Goal: Task Accomplishment & Management: Manage account settings

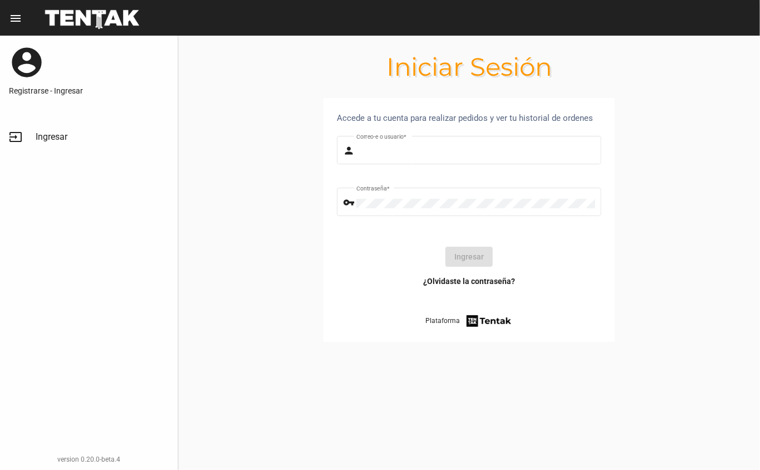
type input "danke.hmb@gmail.com"
click at [482, 255] on button "Ingresar" at bounding box center [468, 257] width 47 height 20
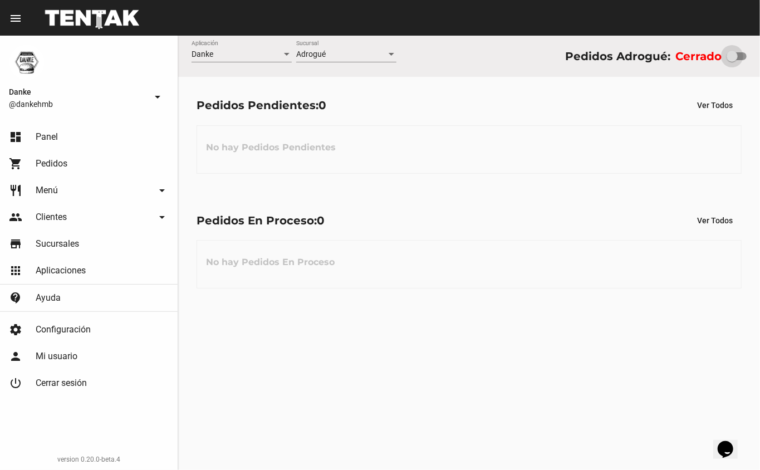
click at [736, 51] on div at bounding box center [732, 56] width 11 height 11
click at [732, 60] on input "checkbox" at bounding box center [732, 60] width 1 height 1
checkbox input "true"
click at [450, 109] on div "Pedidos Pendientes: 0 Ver Todos" at bounding box center [469, 105] width 545 height 20
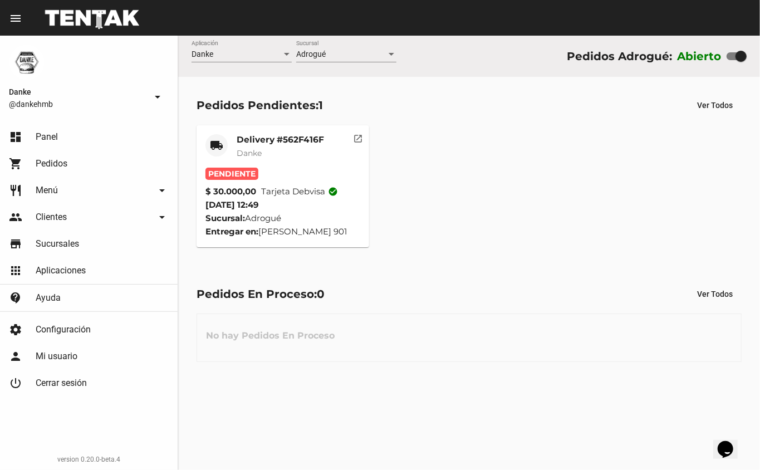
click at [286, 139] on mat-card-title "Delivery #562F416F" at bounding box center [280, 139] width 87 height 11
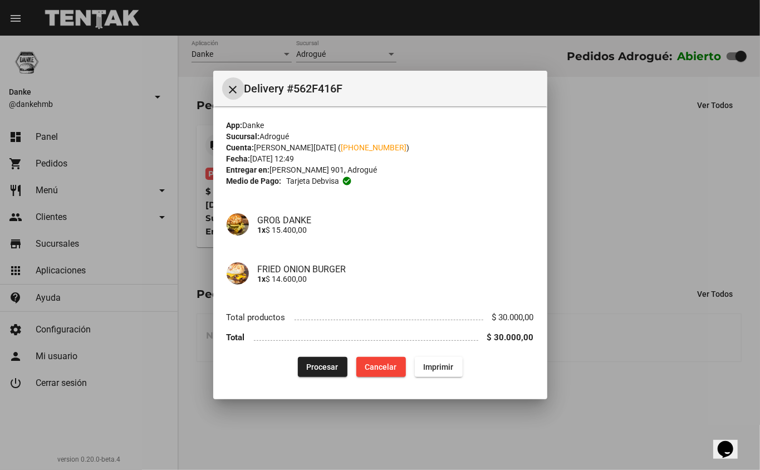
click at [222, 77] on button "close" at bounding box center [233, 88] width 22 height 22
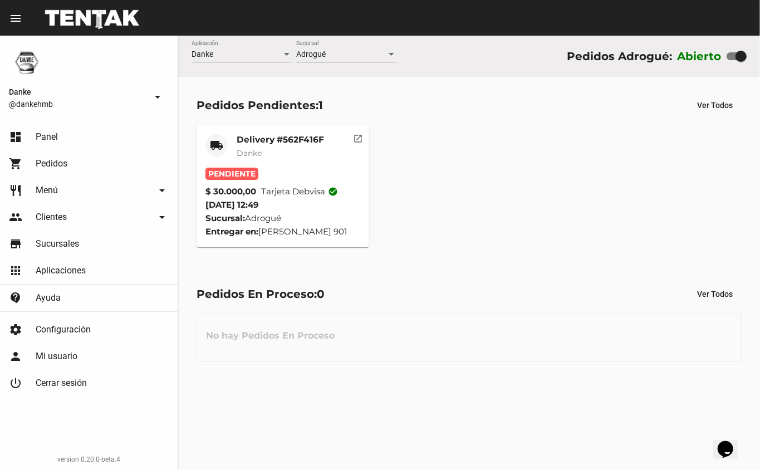
click at [290, 149] on mat-card-subtitle "Danke" at bounding box center [280, 153] width 87 height 11
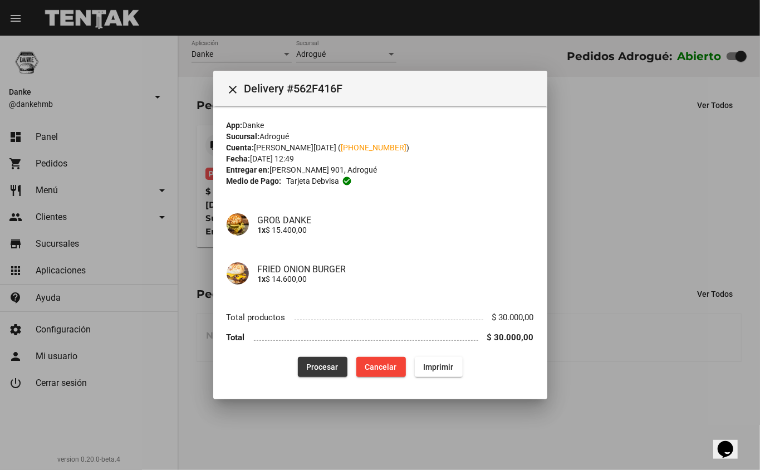
click at [337, 368] on span "Procesar" at bounding box center [323, 367] width 32 height 9
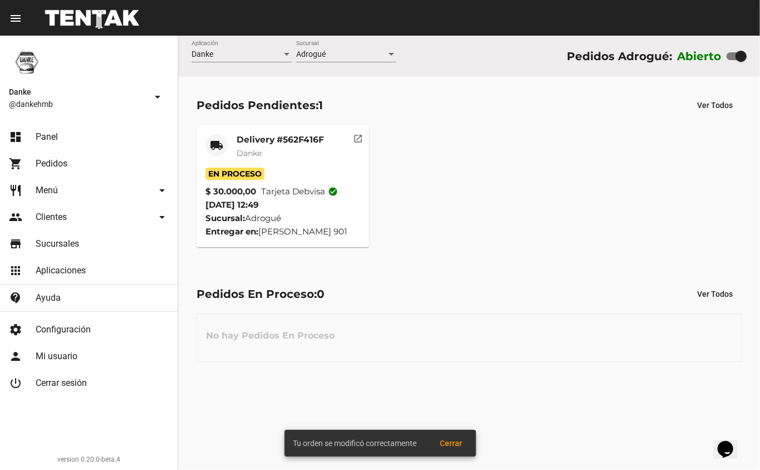
click at [548, 188] on div "local_shipping Delivery #562F416F Danke En Proceso $ 30.000,00 Tarjeta debvisa …" at bounding box center [469, 186] width 555 height 132
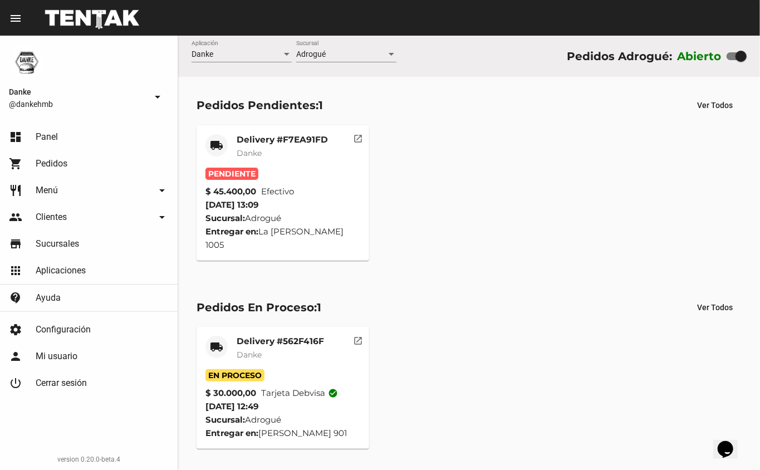
click at [281, 139] on mat-card-title "Delivery #F7EA91FD" at bounding box center [282, 139] width 91 height 11
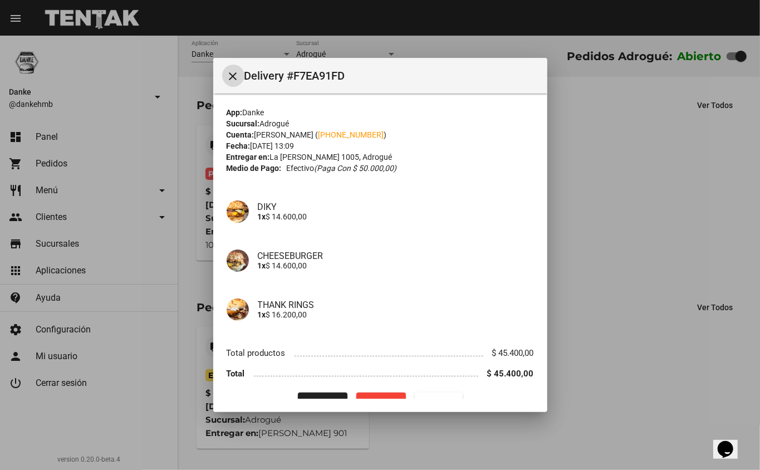
scroll to position [23, 0]
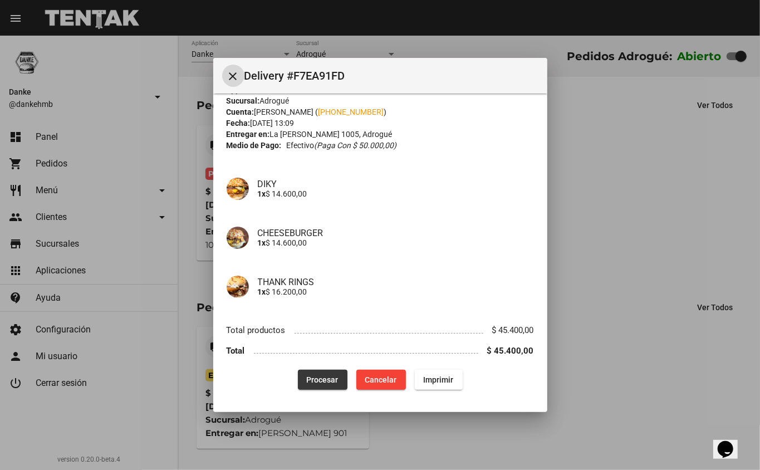
click at [312, 379] on span "Procesar" at bounding box center [323, 379] width 32 height 9
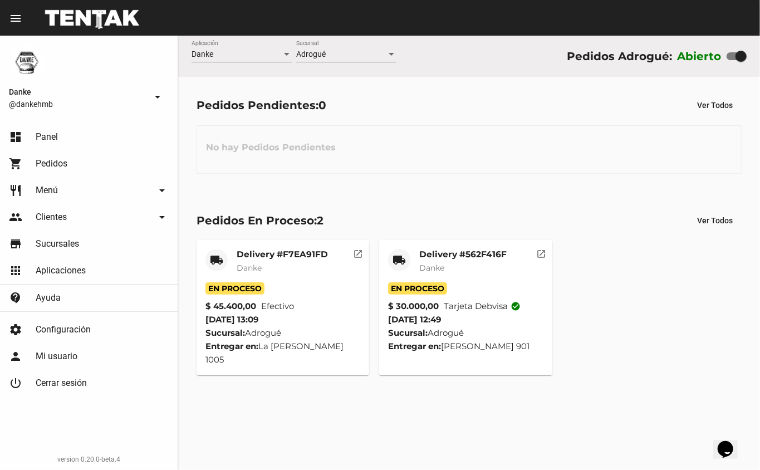
click at [506, 118] on div "Pedidos Pendientes: 0 Ver Todos No hay Pedidos Pendientes" at bounding box center [469, 134] width 582 height 115
click at [272, 254] on mat-card-title "Delivery #F7EA91FD" at bounding box center [282, 254] width 91 height 11
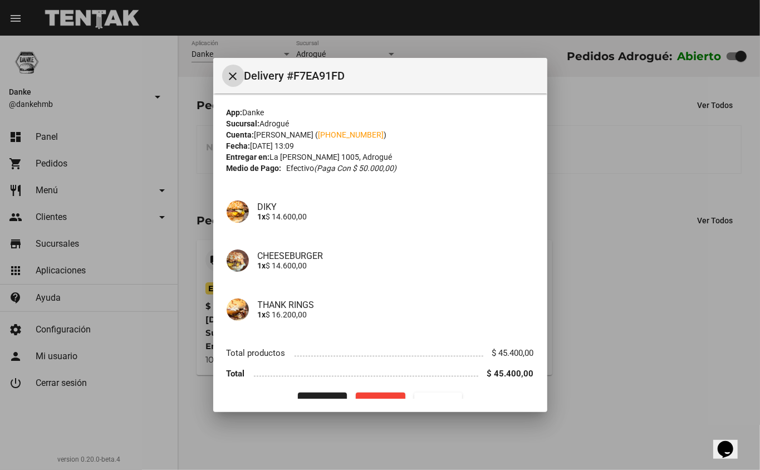
click at [613, 274] on div at bounding box center [380, 235] width 760 height 470
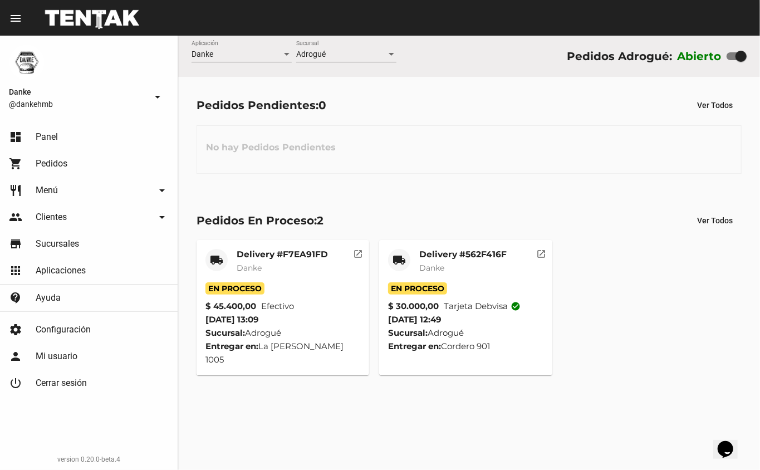
click at [441, 257] on mat-card-title "Delivery #562F416F" at bounding box center [462, 254] width 87 height 11
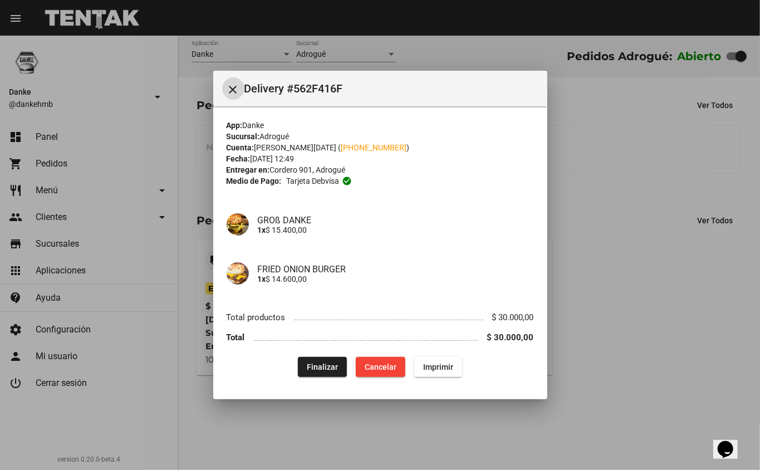
click at [327, 366] on span "Finalizar" at bounding box center [322, 367] width 31 height 9
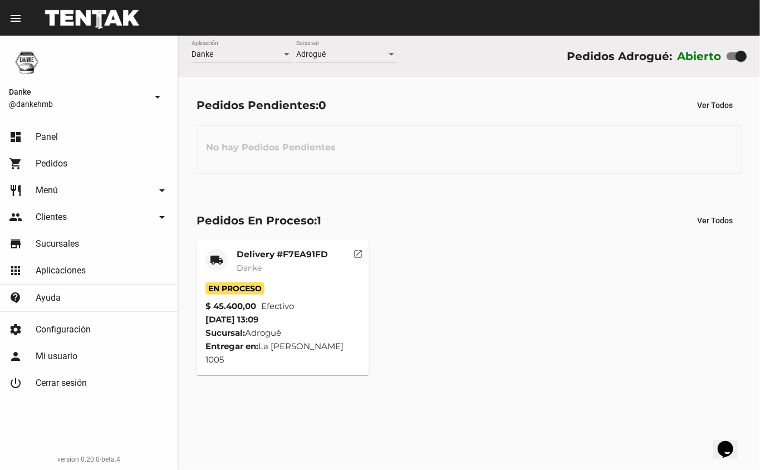
click at [265, 258] on mat-card-title "Delivery #F7EA91FD" at bounding box center [282, 254] width 91 height 11
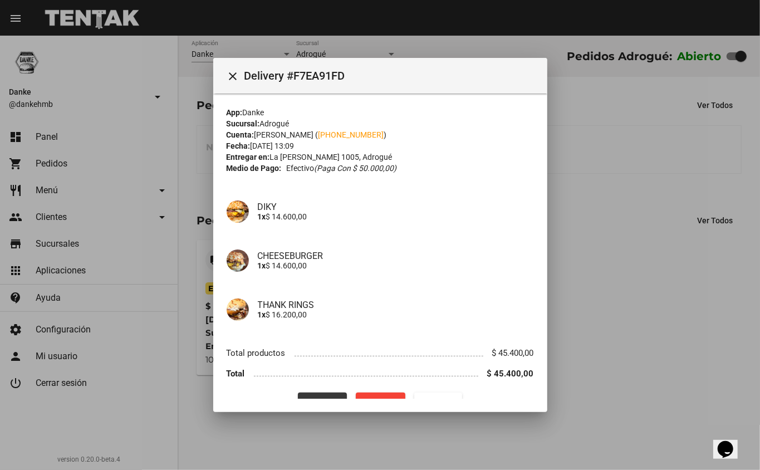
click at [320, 395] on button "Finalizar" at bounding box center [322, 403] width 49 height 20
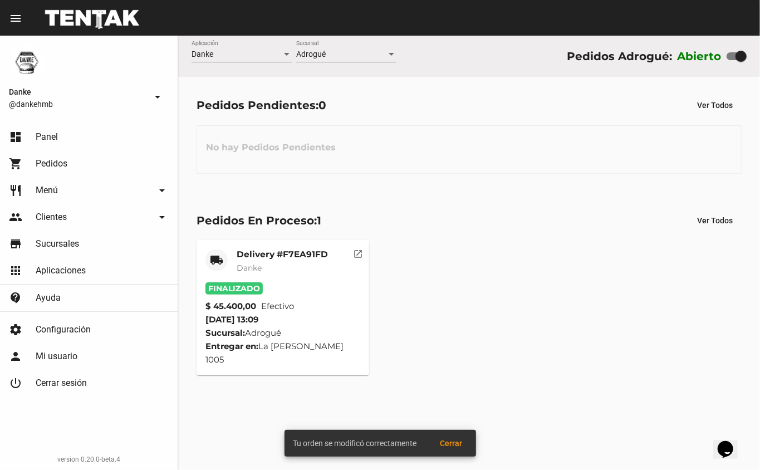
click at [531, 232] on div "Pedidos En Proceso: 1 Ver Todos local_shipping Delivery #F7EA91FD Danke Finaliz…" at bounding box center [469, 293] width 582 height 202
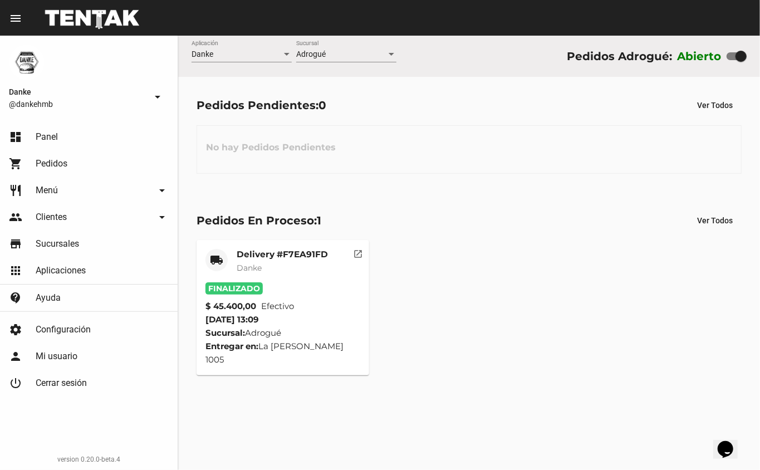
click at [478, 192] on div "Pedidos En Proceso: 1 Ver Todos local_shipping Delivery #F7EA91FD Danke Finaliz…" at bounding box center [469, 293] width 582 height 202
click at [393, 148] on div "No hay Pedidos Pendientes" at bounding box center [469, 149] width 545 height 48
click at [283, 146] on h3 "No hay Pedidos Pendientes" at bounding box center [271, 147] width 148 height 33
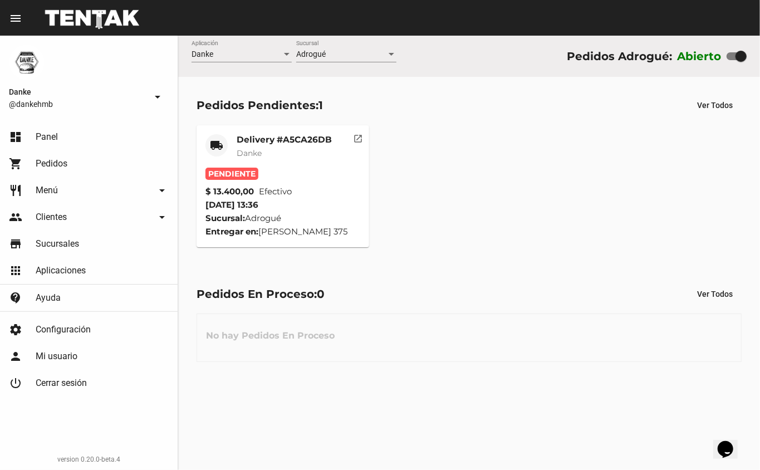
click at [277, 114] on div "Pedidos Pendientes: 1 Ver Todos" at bounding box center [469, 105] width 545 height 20
click at [286, 139] on mat-card-title "Delivery #A5CA26DB" at bounding box center [284, 139] width 95 height 11
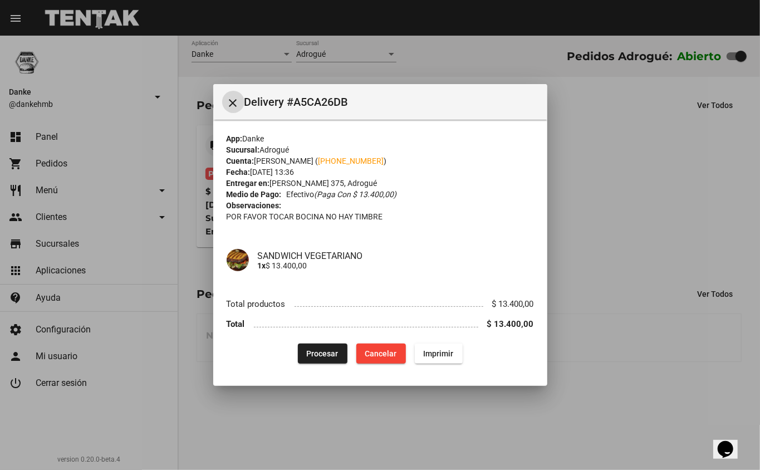
click at [315, 355] on span "Procesar" at bounding box center [323, 353] width 32 height 9
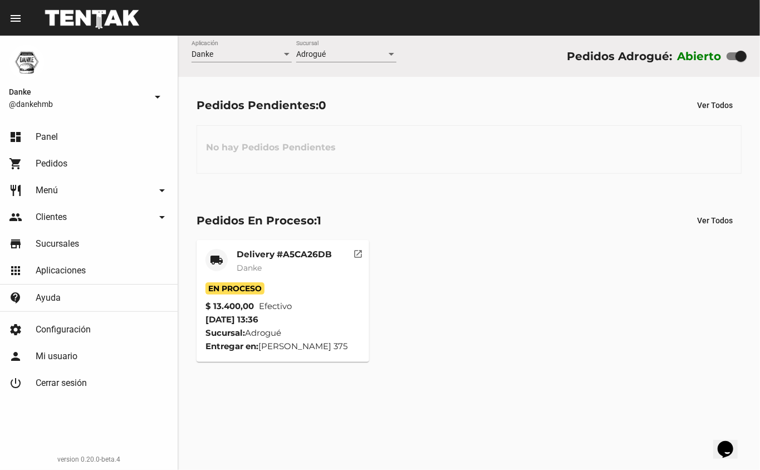
click at [270, 277] on div "Delivery #A5CA26DB Danke" at bounding box center [284, 265] width 95 height 33
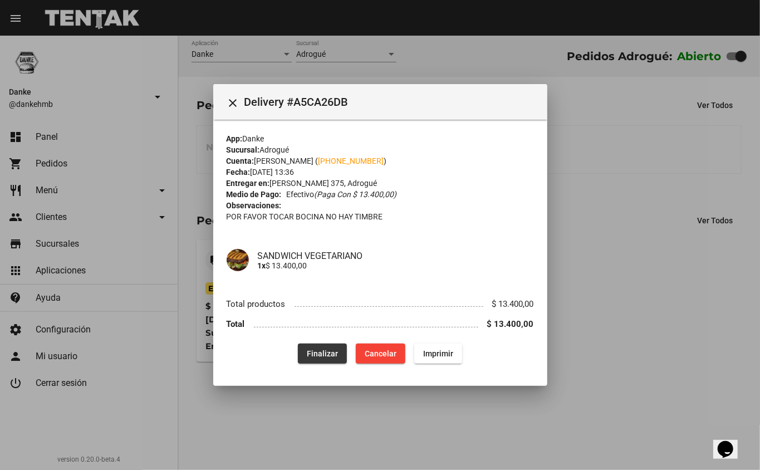
click at [327, 344] on button "Finalizar" at bounding box center [322, 354] width 49 height 20
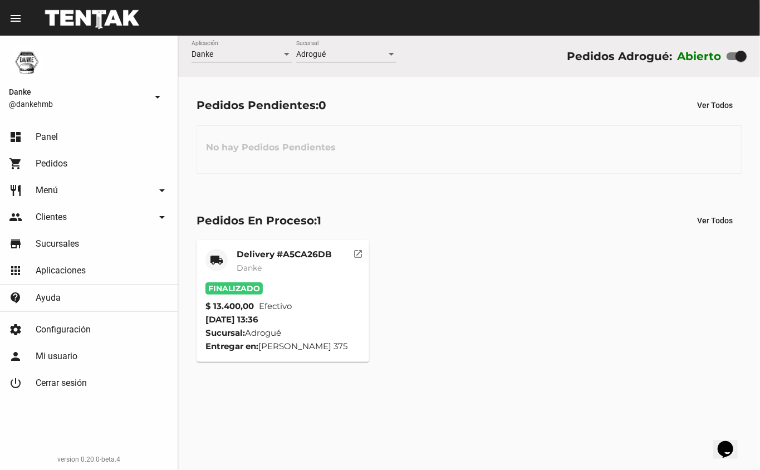
click at [268, 257] on mat-card-title "Delivery #A5CA26DB" at bounding box center [284, 254] width 95 height 11
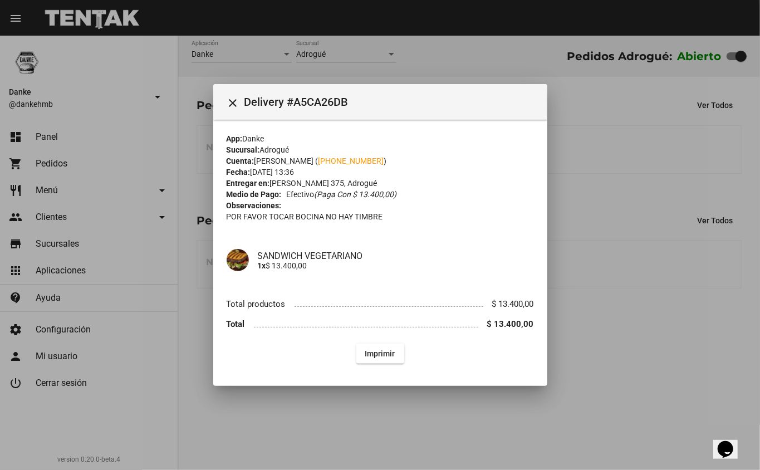
click at [653, 361] on div at bounding box center [380, 235] width 760 height 470
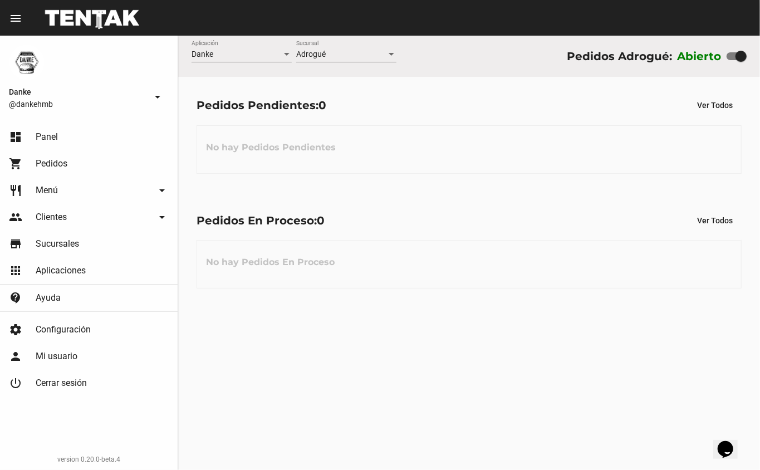
click at [390, 381] on div "Danke Aplicación Adrogué Sucursal Pedidos Adrogué: Abierto Pedidos Pendientes: …" at bounding box center [469, 253] width 582 height 434
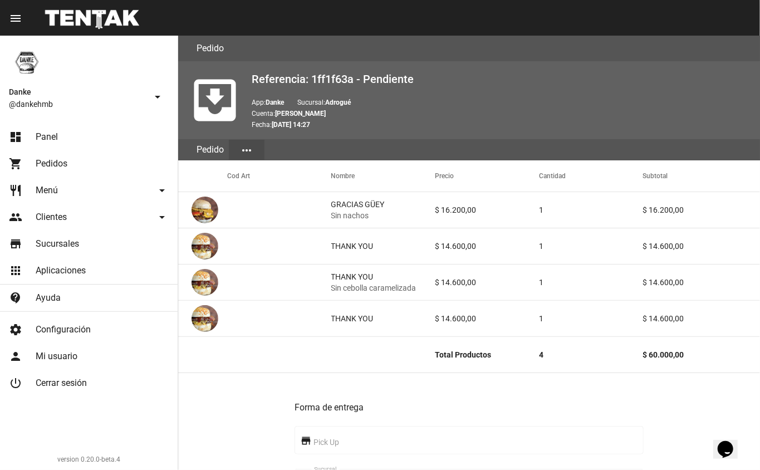
click at [56, 130] on link "dashboard Panel" at bounding box center [89, 137] width 178 height 27
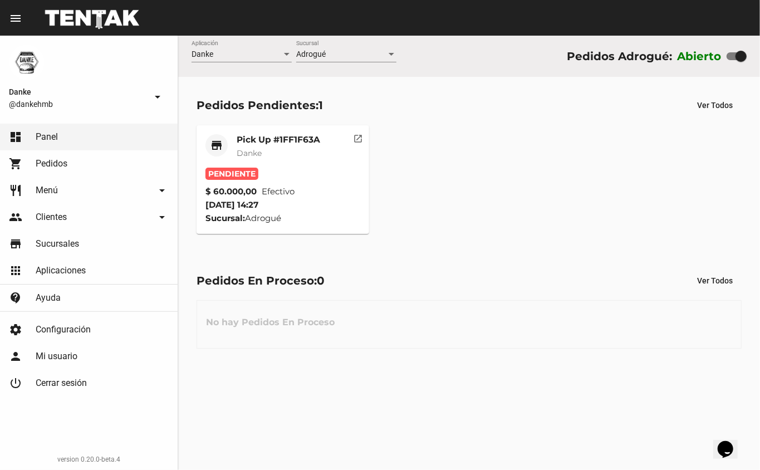
click at [272, 141] on mat-card-title "Pick Up #1FF1F63A" at bounding box center [279, 139] width 84 height 11
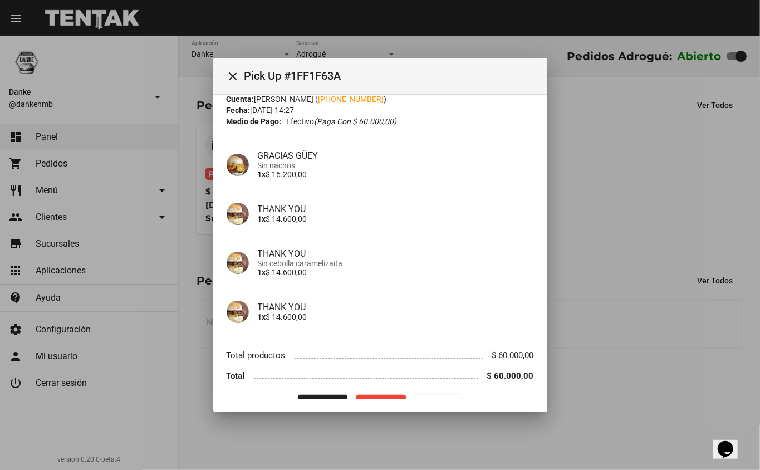
scroll to position [61, 0]
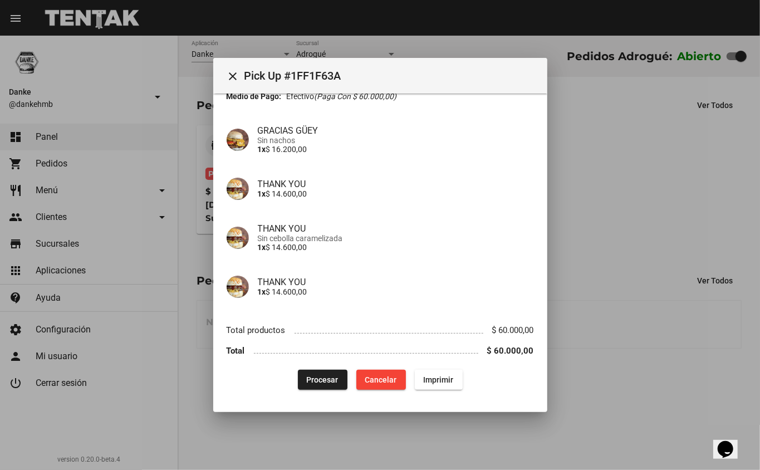
click at [320, 375] on span "Procesar" at bounding box center [323, 379] width 32 height 9
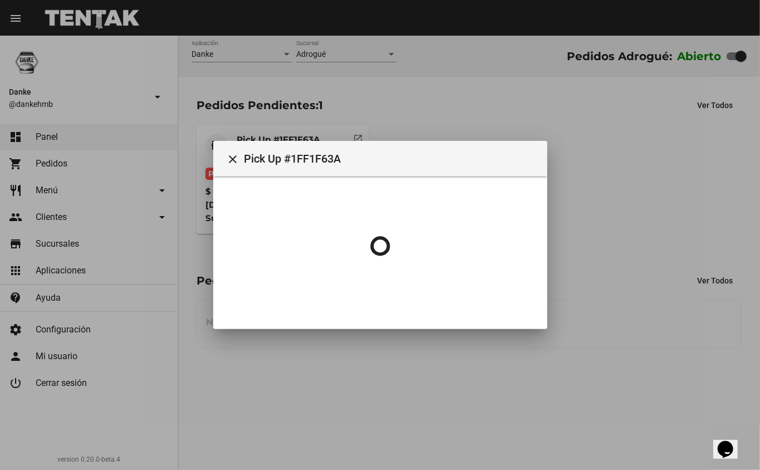
scroll to position [0, 0]
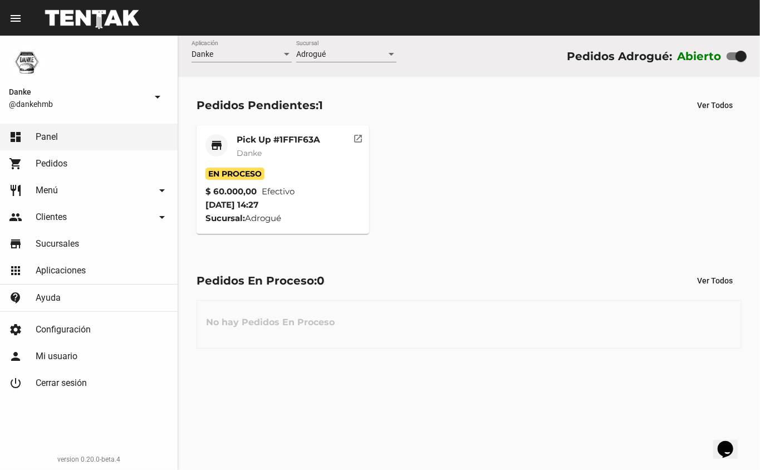
click at [295, 139] on mat-card-title "Pick Up #1FF1F63A" at bounding box center [279, 139] width 84 height 11
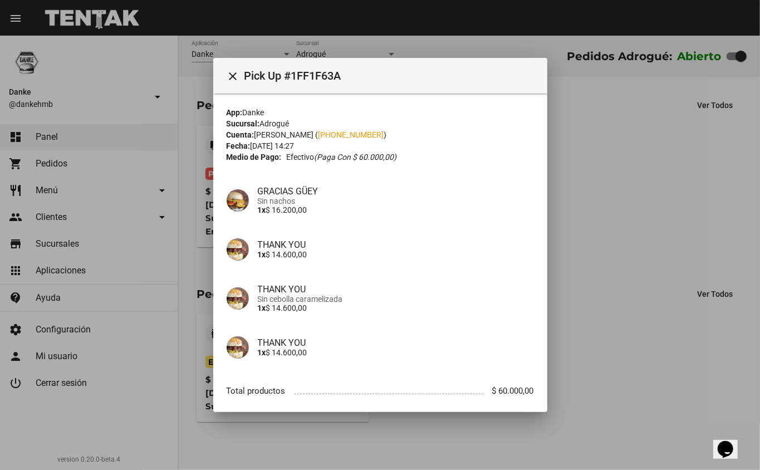
click at [601, 205] on div at bounding box center [380, 235] width 760 height 470
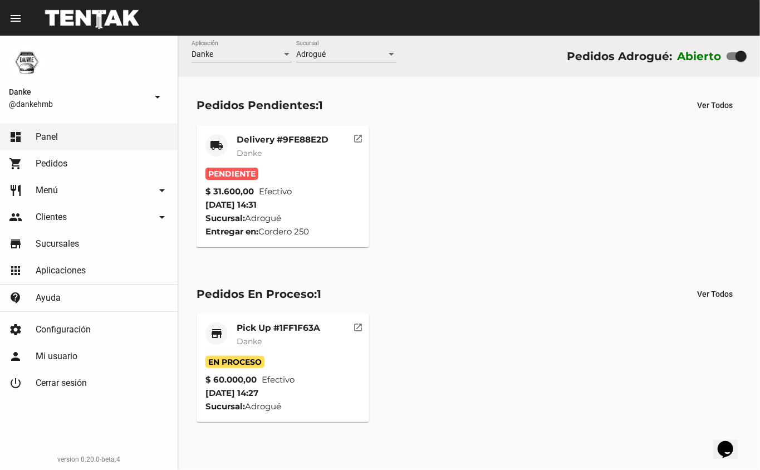
click at [299, 140] on mat-card-title "Delivery #9FE88E2D" at bounding box center [283, 139] width 92 height 11
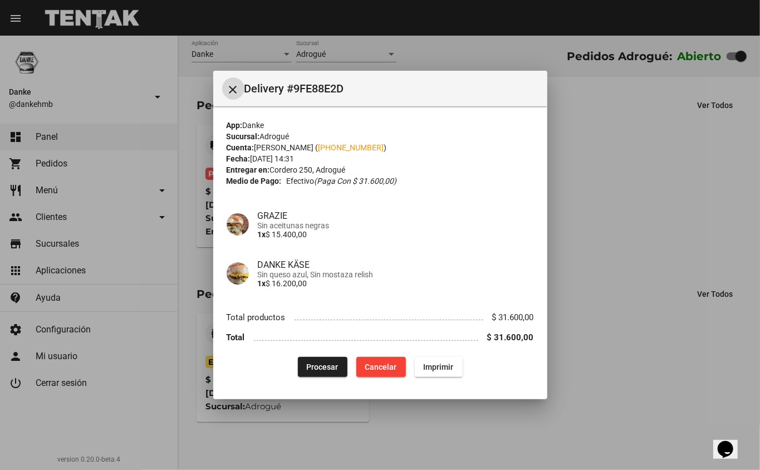
click at [329, 364] on span "Procesar" at bounding box center [323, 367] width 32 height 9
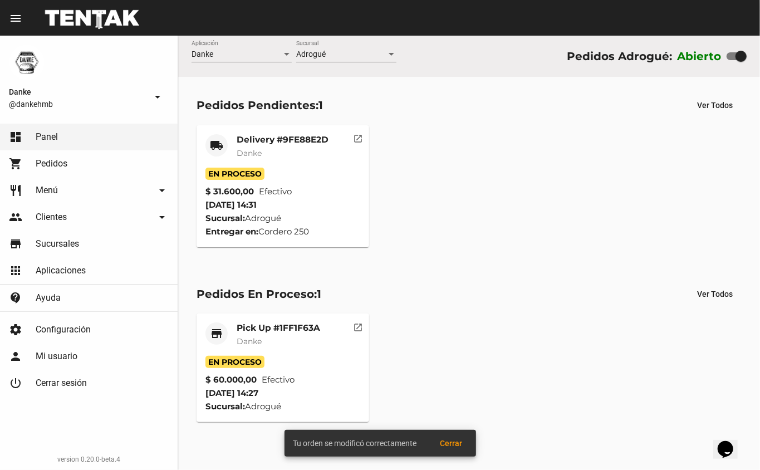
click at [301, 137] on mat-card-title "Delivery #9FE88E2D" at bounding box center [283, 139] width 92 height 11
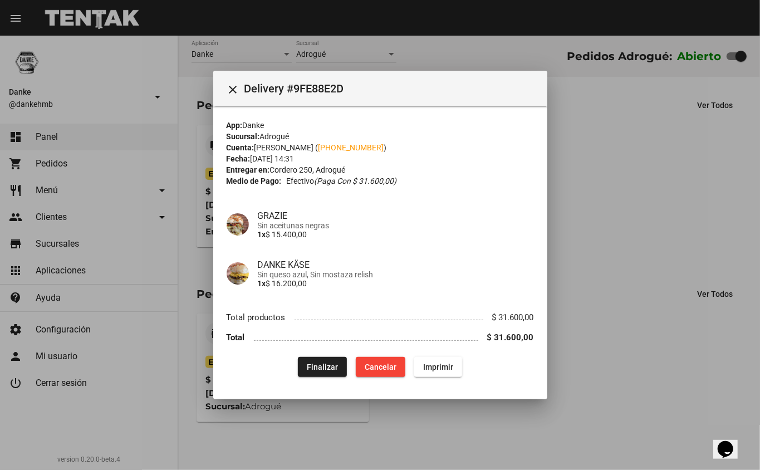
click at [513, 403] on div at bounding box center [380, 235] width 760 height 470
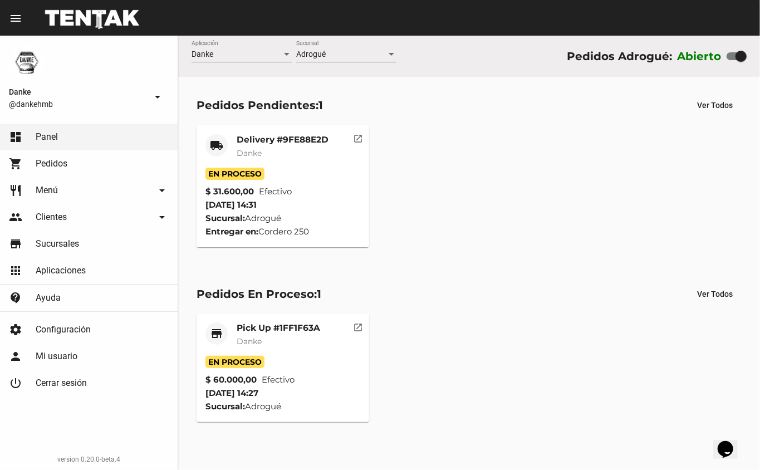
click at [278, 328] on mat-card-title "Pick Up #1FF1F63A" at bounding box center [279, 327] width 84 height 11
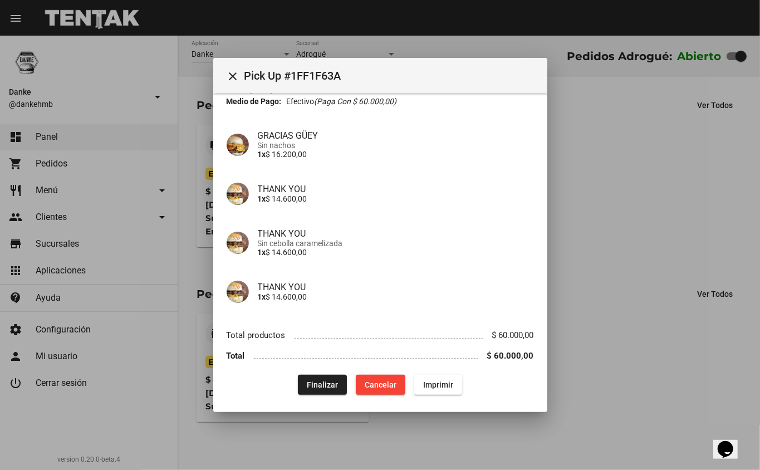
scroll to position [58, 0]
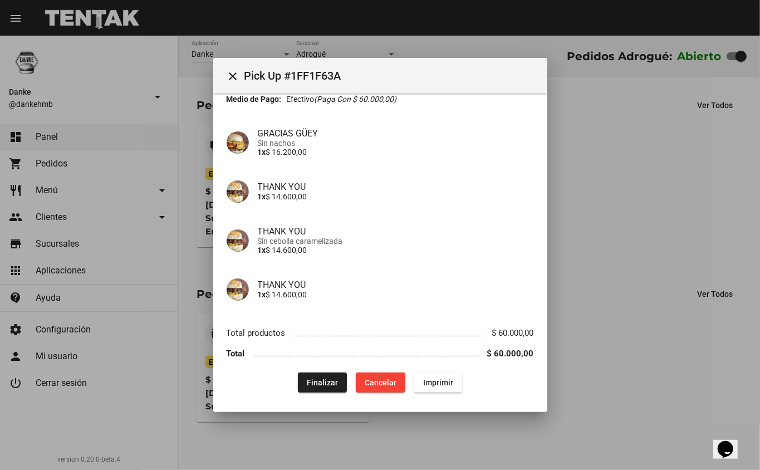
click at [315, 390] on button "Finalizar" at bounding box center [322, 383] width 49 height 20
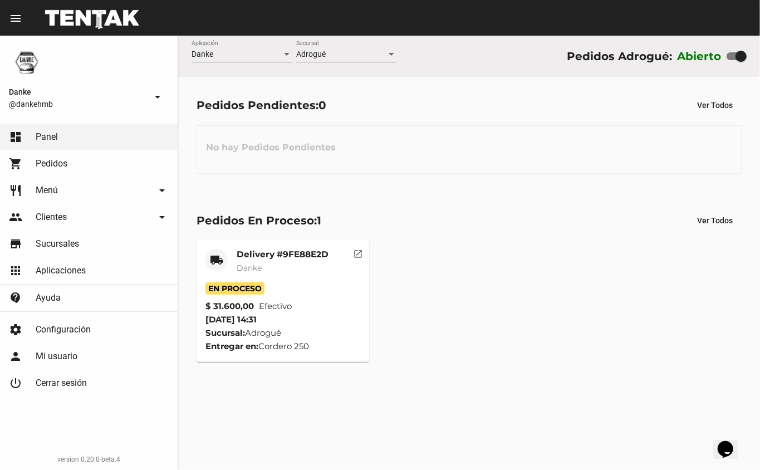
click at [301, 240] on mat-card "local_shipping Delivery #9FE88E2D Danke En Proceso $ 31.600,00 Efectivo [DATE] …" at bounding box center [283, 301] width 173 height 122
click at [298, 255] on mat-card-title "Delivery #9FE88E2D" at bounding box center [283, 254] width 92 height 11
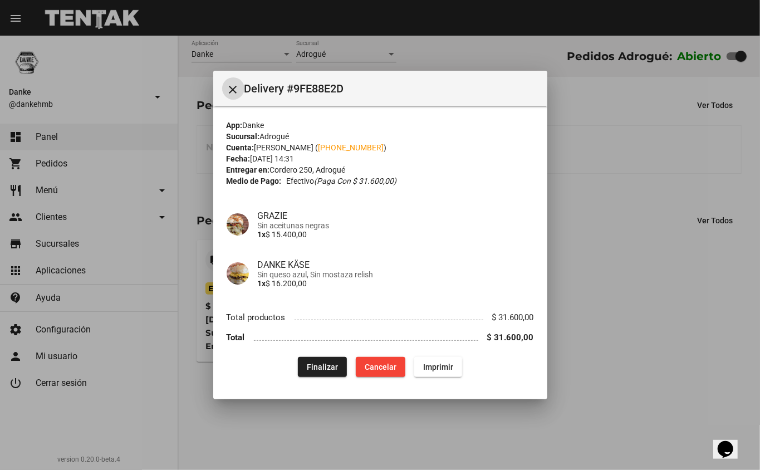
click at [330, 370] on span "Finalizar" at bounding box center [322, 367] width 31 height 9
